Goal: Obtain resource: Download file/media

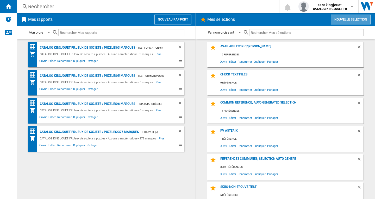
click at [352, 20] on button "Nouvelle selection" at bounding box center [351, 20] width 40 height 10
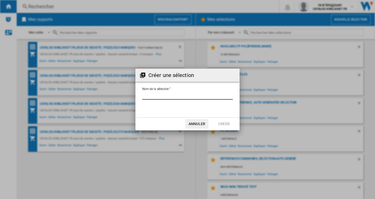
click at [155, 95] on input "Nom de la sélection" at bounding box center [187, 96] width 91 height 8
type input "*"
type input "**********"
click at [227, 122] on button "Créer" at bounding box center [224, 123] width 23 height 9
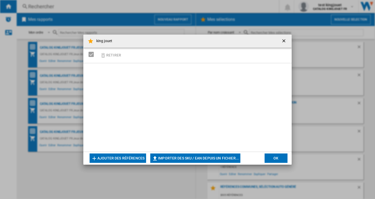
click at [230, 159] on button "Importer des SKU / EAN depuis un fichier..." at bounding box center [195, 158] width 90 height 9
type input "**********"
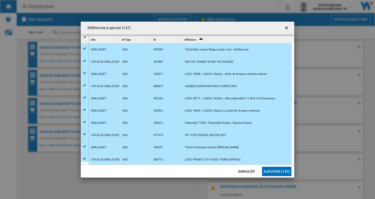
click at [278, 170] on button "Ajouter (147)" at bounding box center [276, 171] width 29 height 9
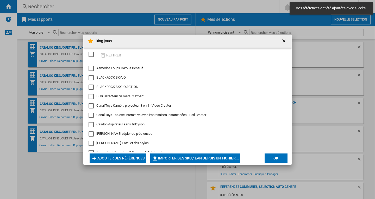
click at [278, 158] on button "OK" at bounding box center [276, 158] width 23 height 9
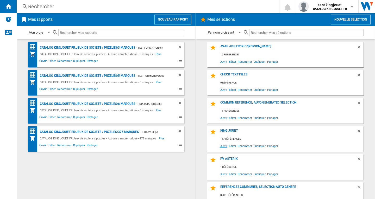
click at [222, 146] on span "Ouvrir" at bounding box center [223, 146] width 9 height 7
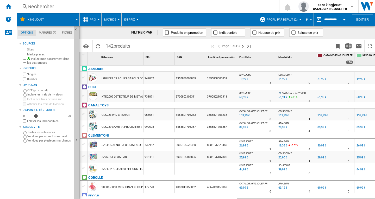
click at [299, 19] on div at bounding box center [300, 19] width 3 height 1
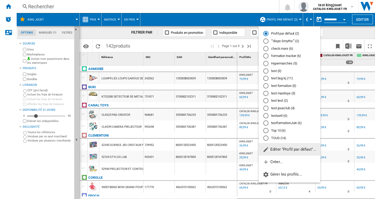
click at [280, 139] on md-radio-button "TOUS (14)" at bounding box center [289, 138] width 52 height 5
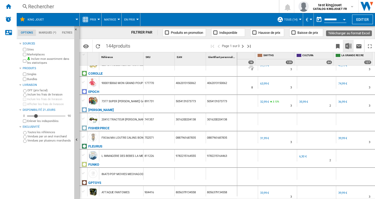
click at [351, 47] on img "Télécharger au format Excel" at bounding box center [349, 46] width 6 height 6
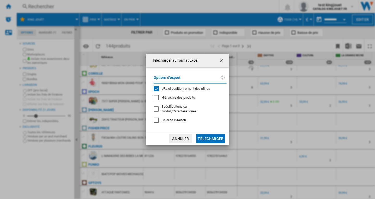
drag, startPoint x: 215, startPoint y: 137, endPoint x: 233, endPoint y: 99, distance: 42.7
click at [215, 137] on button "Télécharger" at bounding box center [210, 138] width 29 height 9
